Goal: Task Accomplishment & Management: Use online tool/utility

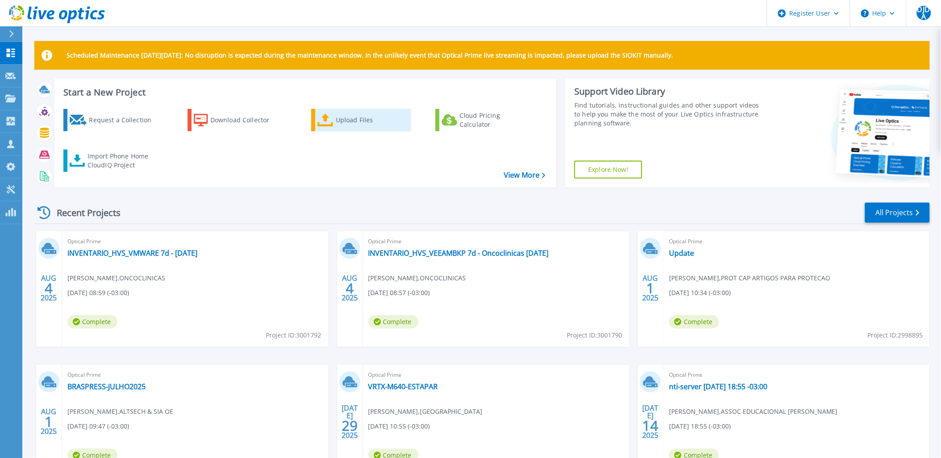
click at [368, 122] on div "Upload Files" at bounding box center [371, 120] width 71 height 18
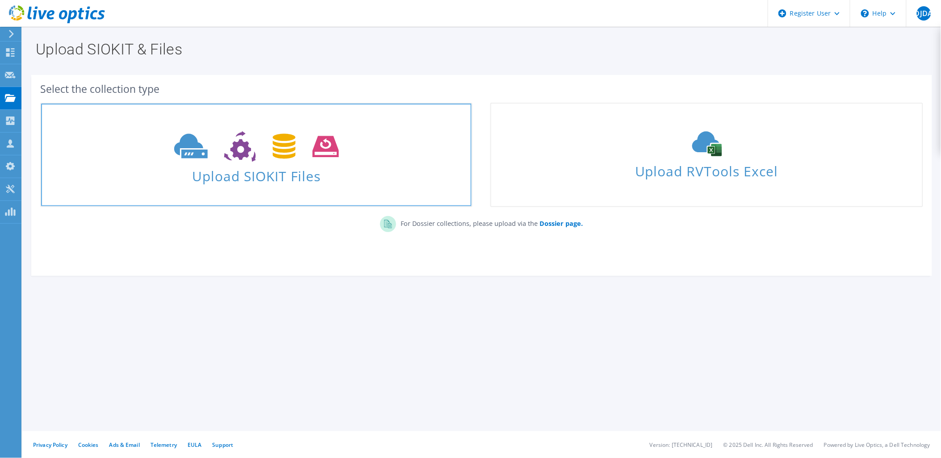
click at [283, 176] on span "Upload SIOKIT Files" at bounding box center [256, 173] width 430 height 19
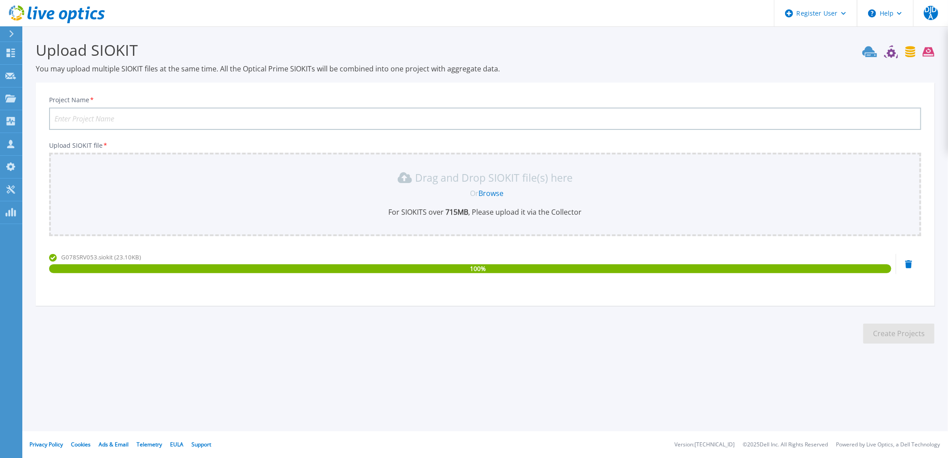
click at [461, 117] on input "Project Name *" at bounding box center [485, 119] width 872 height 22
type input "Samarco - G078SRV053"
click at [919, 326] on button "Create Projects" at bounding box center [898, 334] width 71 height 20
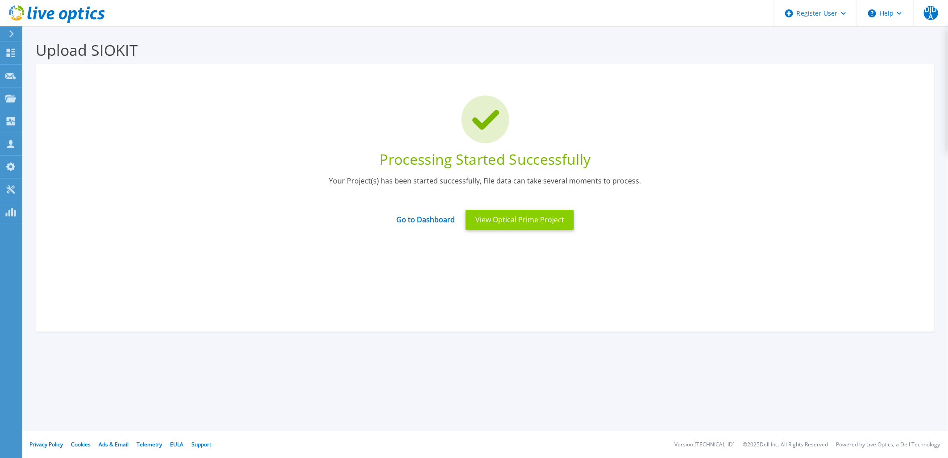
click at [492, 221] on button "View Optical Prime Project" at bounding box center [520, 220] width 108 height 20
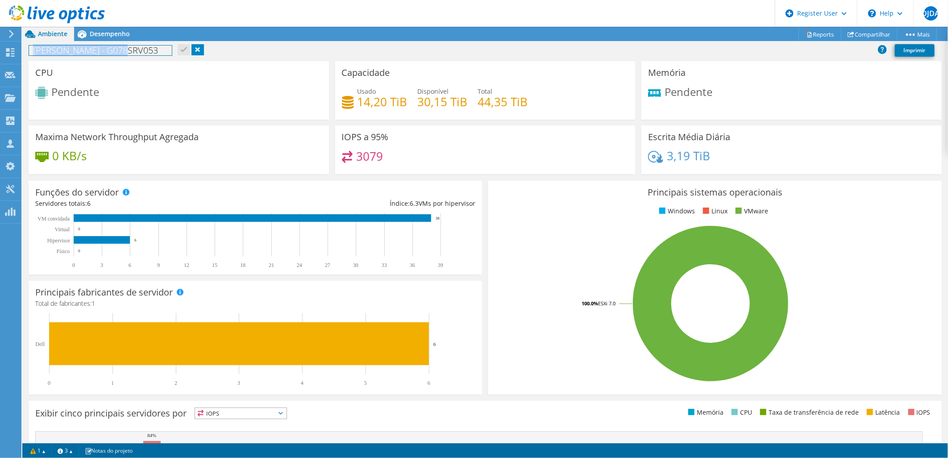
drag, startPoint x: 134, startPoint y: 51, endPoint x: 27, endPoint y: 52, distance: 107.1
click at [27, 52] on div "Samarco - G078SRV053 Imprimir" at bounding box center [485, 50] width 926 height 17
copy h1 "[PERSON_NAME] - G078SRV053"
click at [303, 50] on div "Samarco - G078SRV053 Imprimir" at bounding box center [485, 50] width 926 height 17
click at [154, 50] on div "Samarco - G078SRV053 Imprimir" at bounding box center [485, 50] width 926 height 17
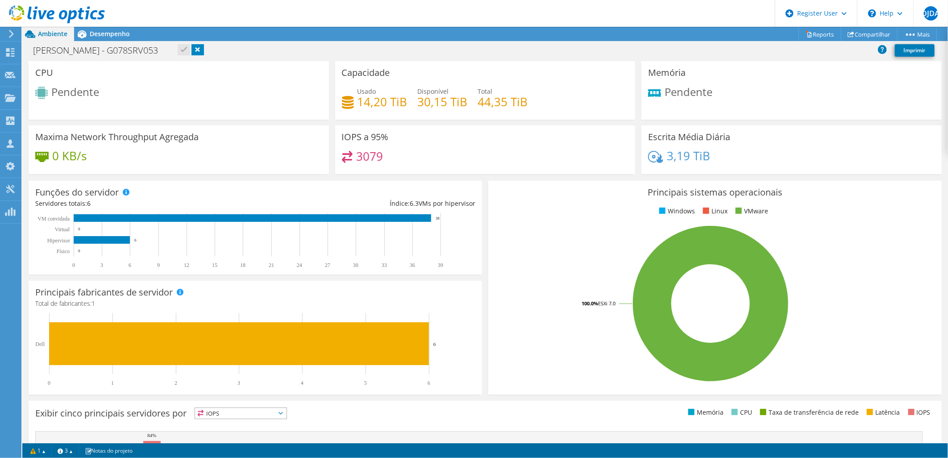
click at [192, 51] on link at bounding box center [198, 49] width 13 height 11
click at [111, 32] on span "Desempenho" at bounding box center [110, 33] width 40 height 8
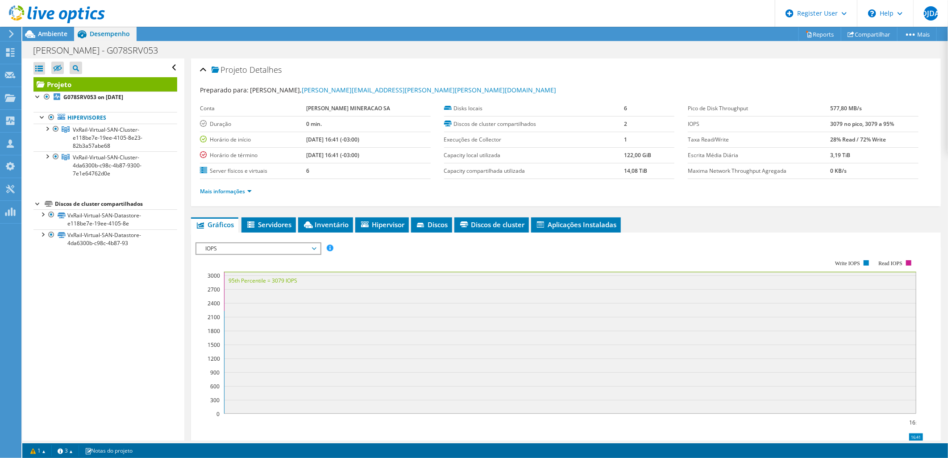
click at [268, 245] on span "IOPS" at bounding box center [258, 248] width 115 height 11
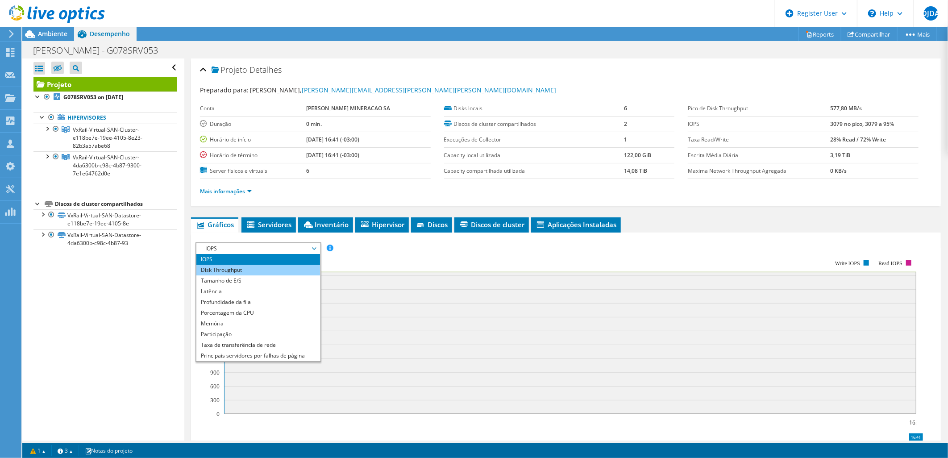
click at [263, 267] on li "Disk Throughput" at bounding box center [258, 270] width 124 height 11
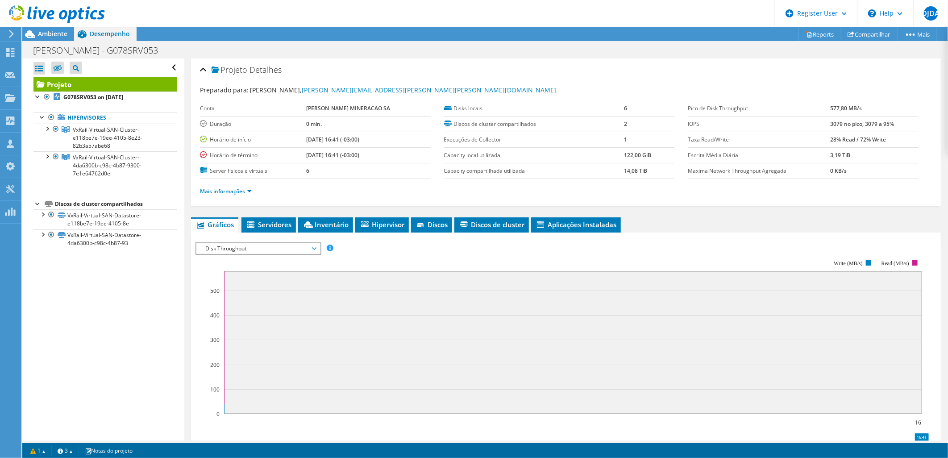
click at [261, 250] on span "Disk Throughput" at bounding box center [258, 248] width 115 height 11
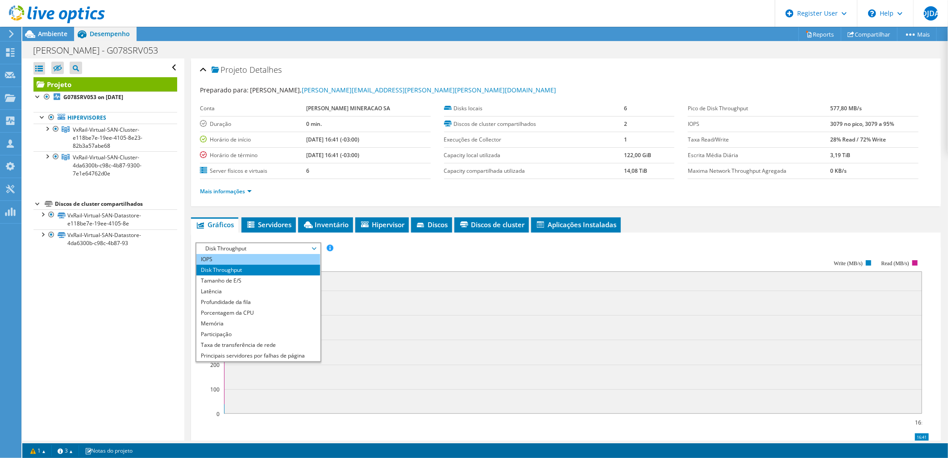
click at [258, 256] on li "IOPS" at bounding box center [258, 259] width 124 height 11
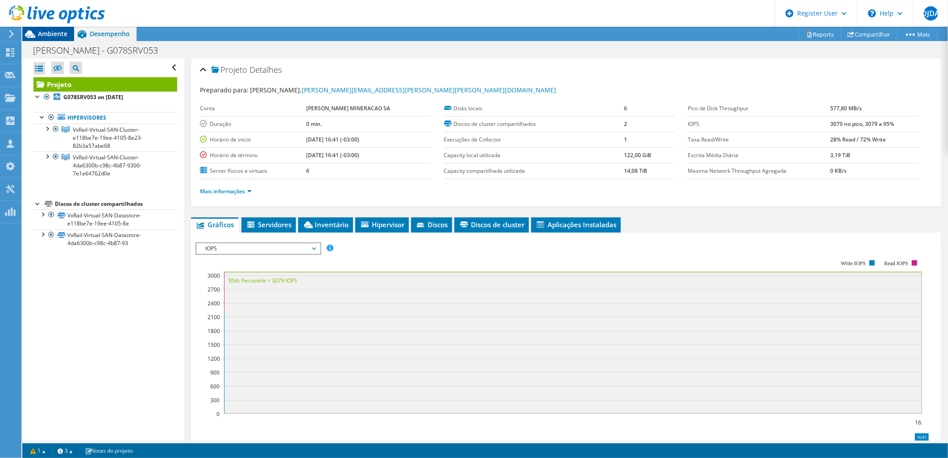
click at [48, 33] on span "Ambiente" at bounding box center [52, 33] width 29 height 8
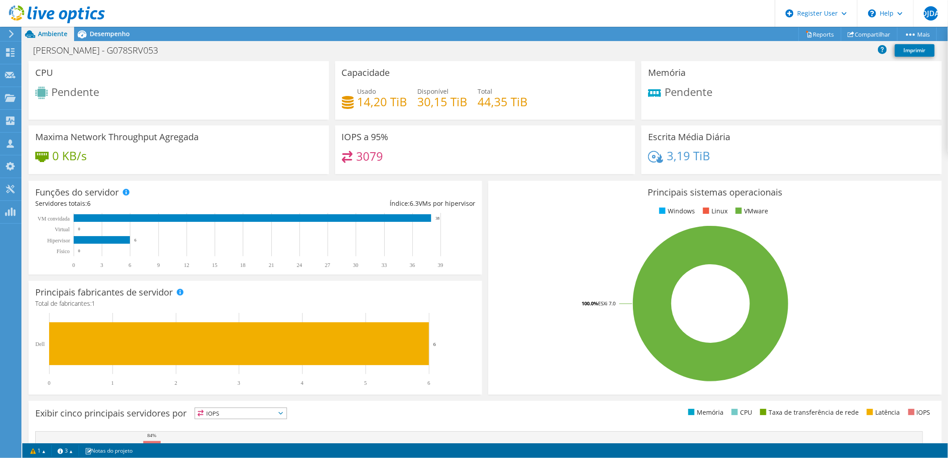
click at [81, 99] on span "Pendente" at bounding box center [75, 91] width 48 height 15
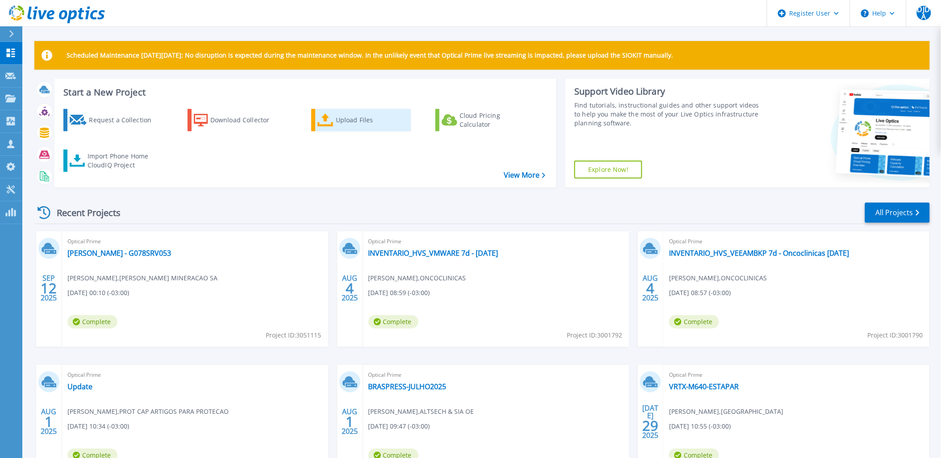
click at [377, 124] on div "Upload Files" at bounding box center [371, 120] width 71 height 18
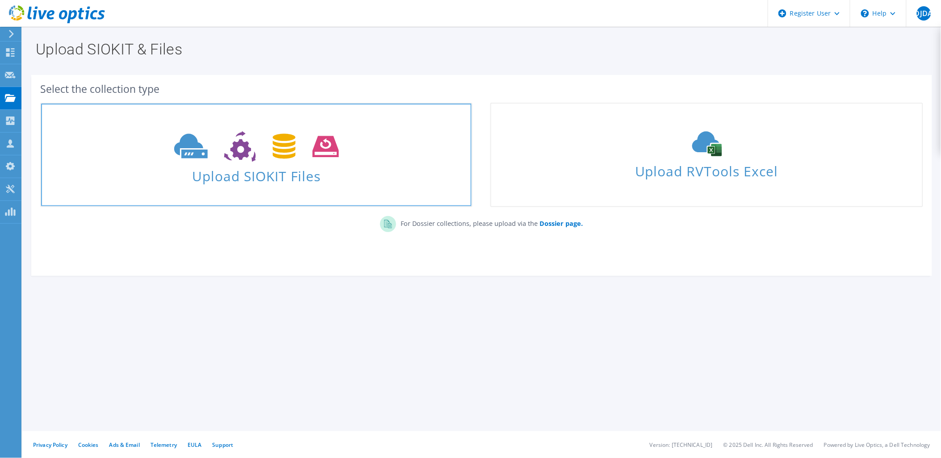
click at [268, 172] on span "Upload SIOKIT Files" at bounding box center [256, 173] width 430 height 19
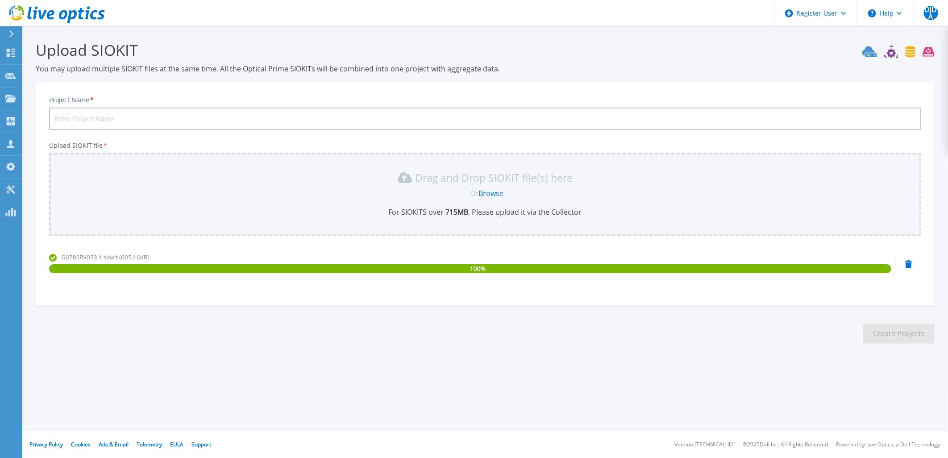
click at [140, 112] on input "Project Name *" at bounding box center [485, 119] width 872 height 22
paste input "[PERSON_NAME] - G078SRV053"
type input "[PERSON_NAME] - G078SRV053.1"
click at [891, 329] on button "Create Projects" at bounding box center [898, 334] width 71 height 20
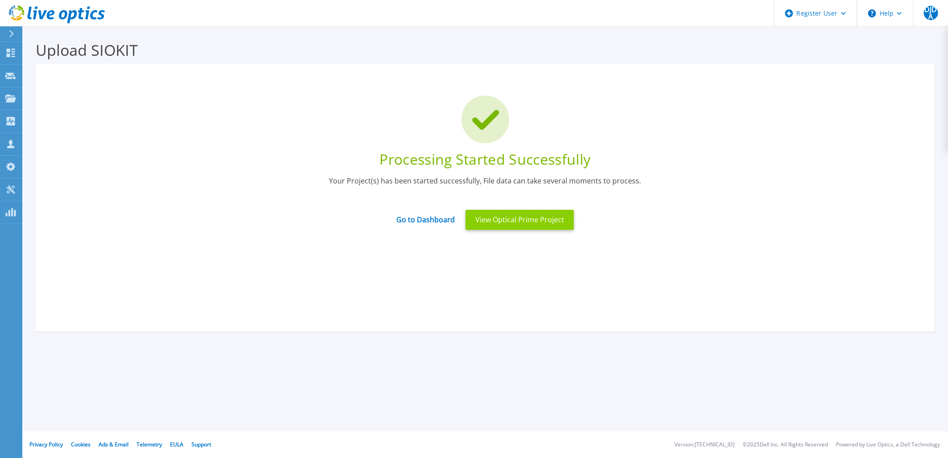
click at [502, 224] on button "View Optical Prime Project" at bounding box center [520, 220] width 108 height 20
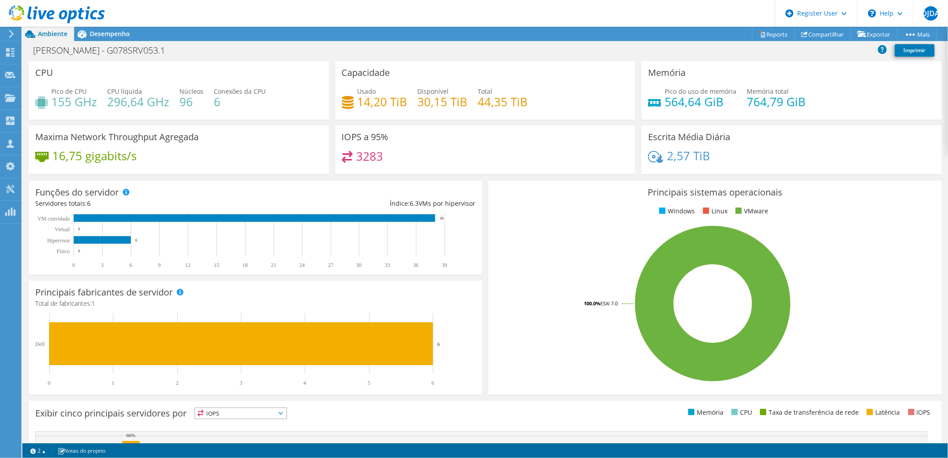
click at [439, 366] on rect at bounding box center [253, 350] width 436 height 74
click at [117, 30] on span "Desempenho" at bounding box center [110, 33] width 40 height 8
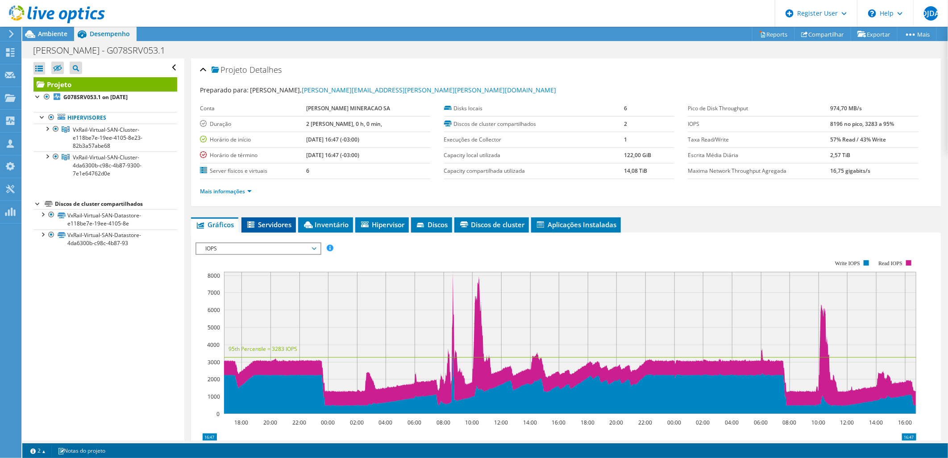
click at [271, 225] on span "Servidores" at bounding box center [269, 224] width 46 height 9
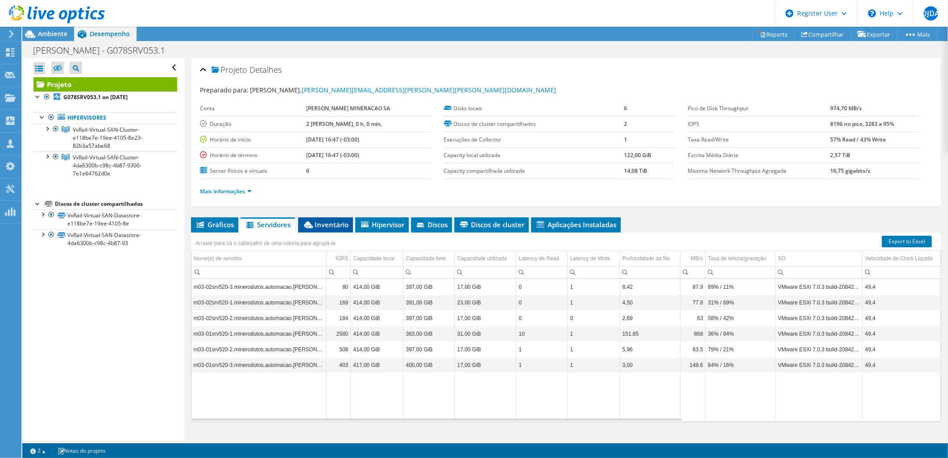
click at [336, 229] on li "Inventário" at bounding box center [325, 224] width 55 height 15
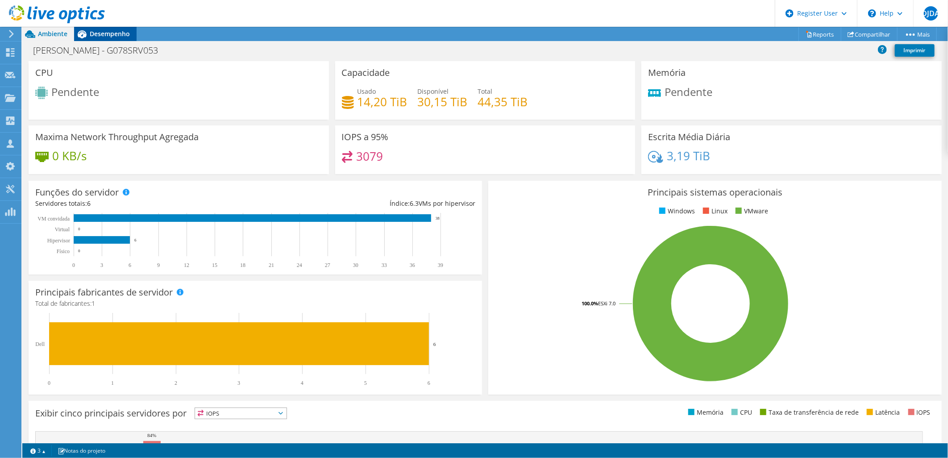
click at [117, 30] on span "Desempenho" at bounding box center [110, 33] width 40 height 8
